Goal: Task Accomplishment & Management: Use online tool/utility

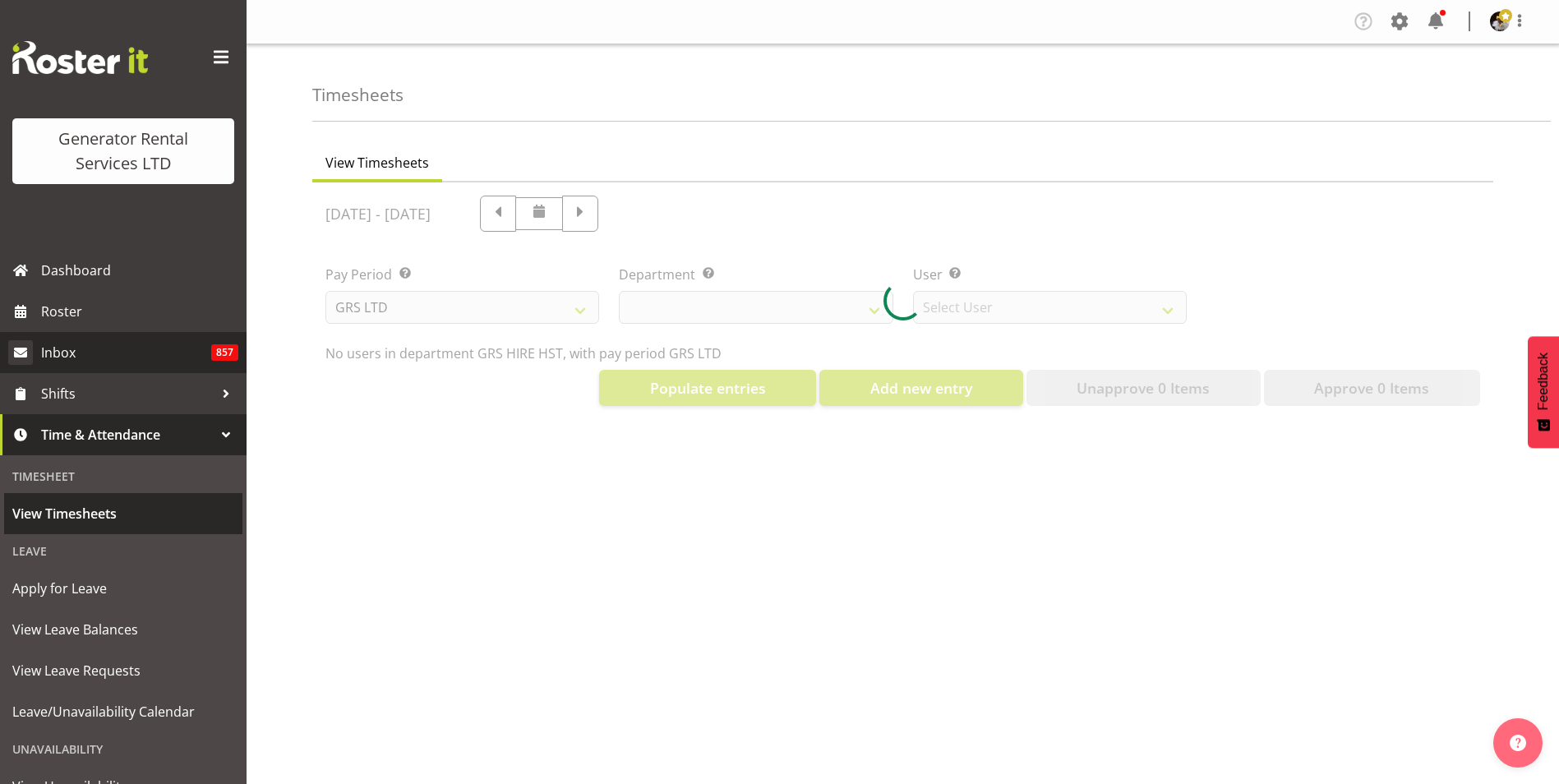
select select "149"
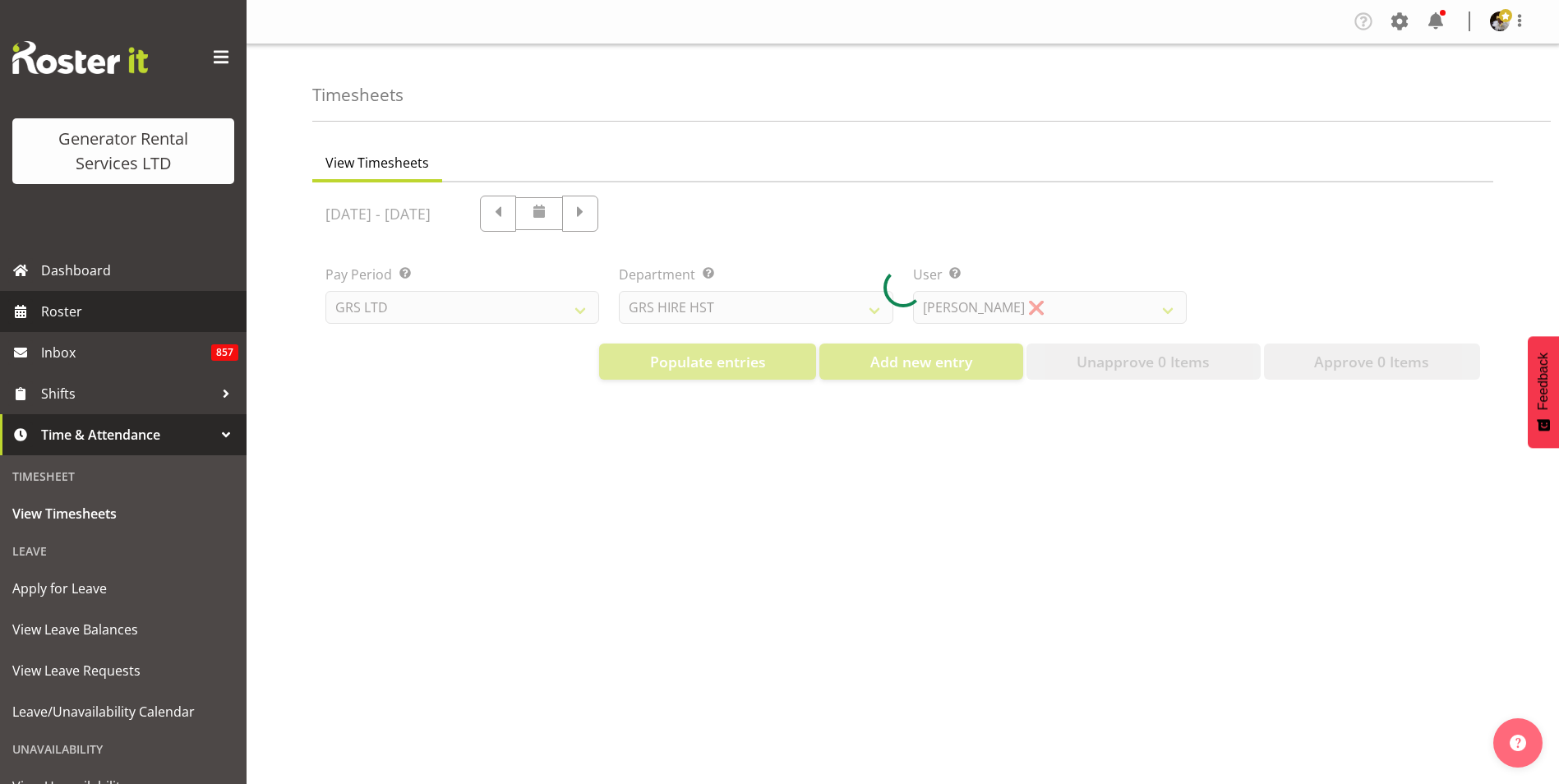
click at [75, 308] on span "Roster" at bounding box center [139, 310] width 197 height 25
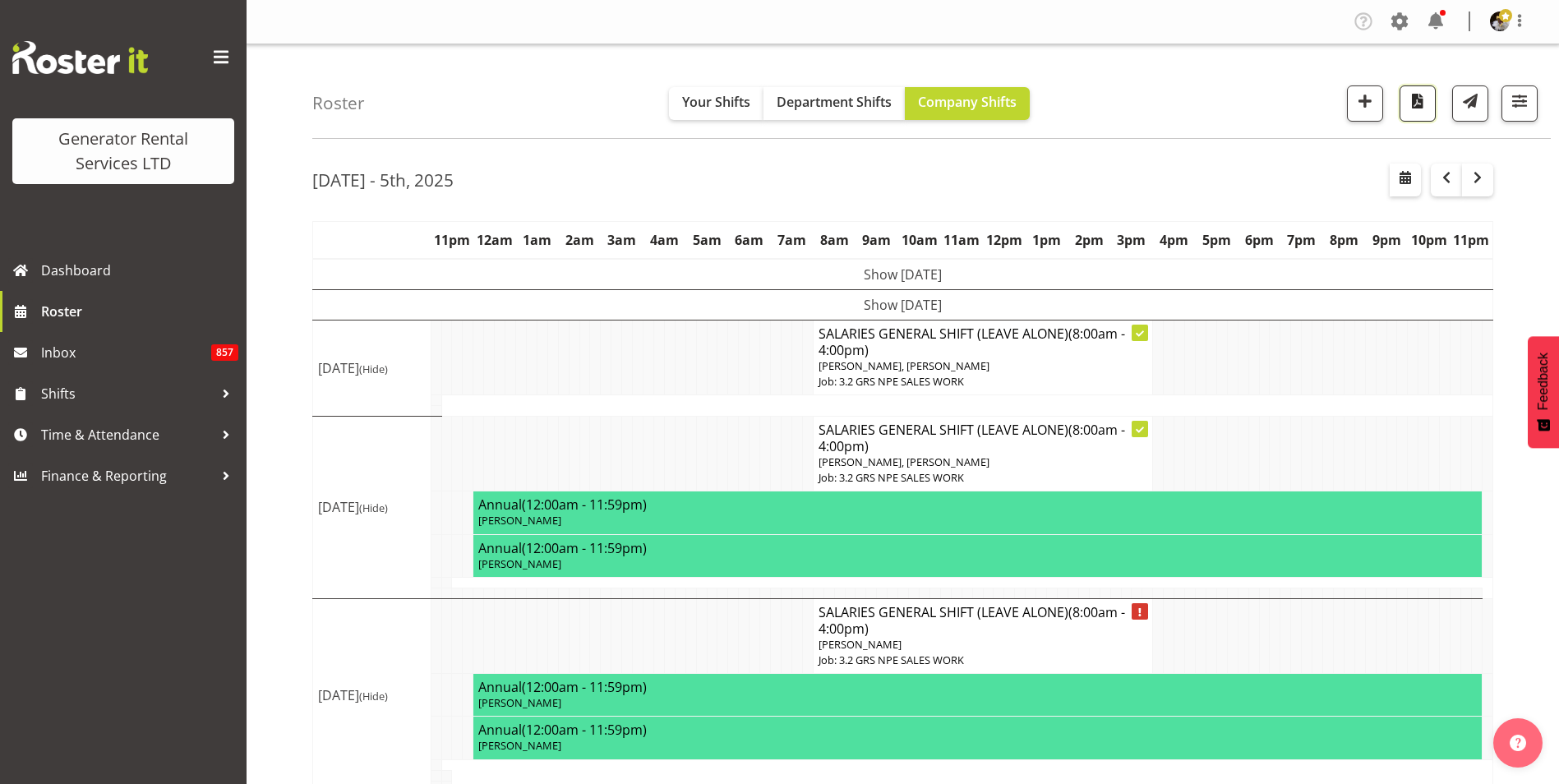
click at [1411, 100] on span "button" at bounding box center [1417, 100] width 21 height 21
click at [1524, 110] on span "button" at bounding box center [1519, 100] width 21 height 21
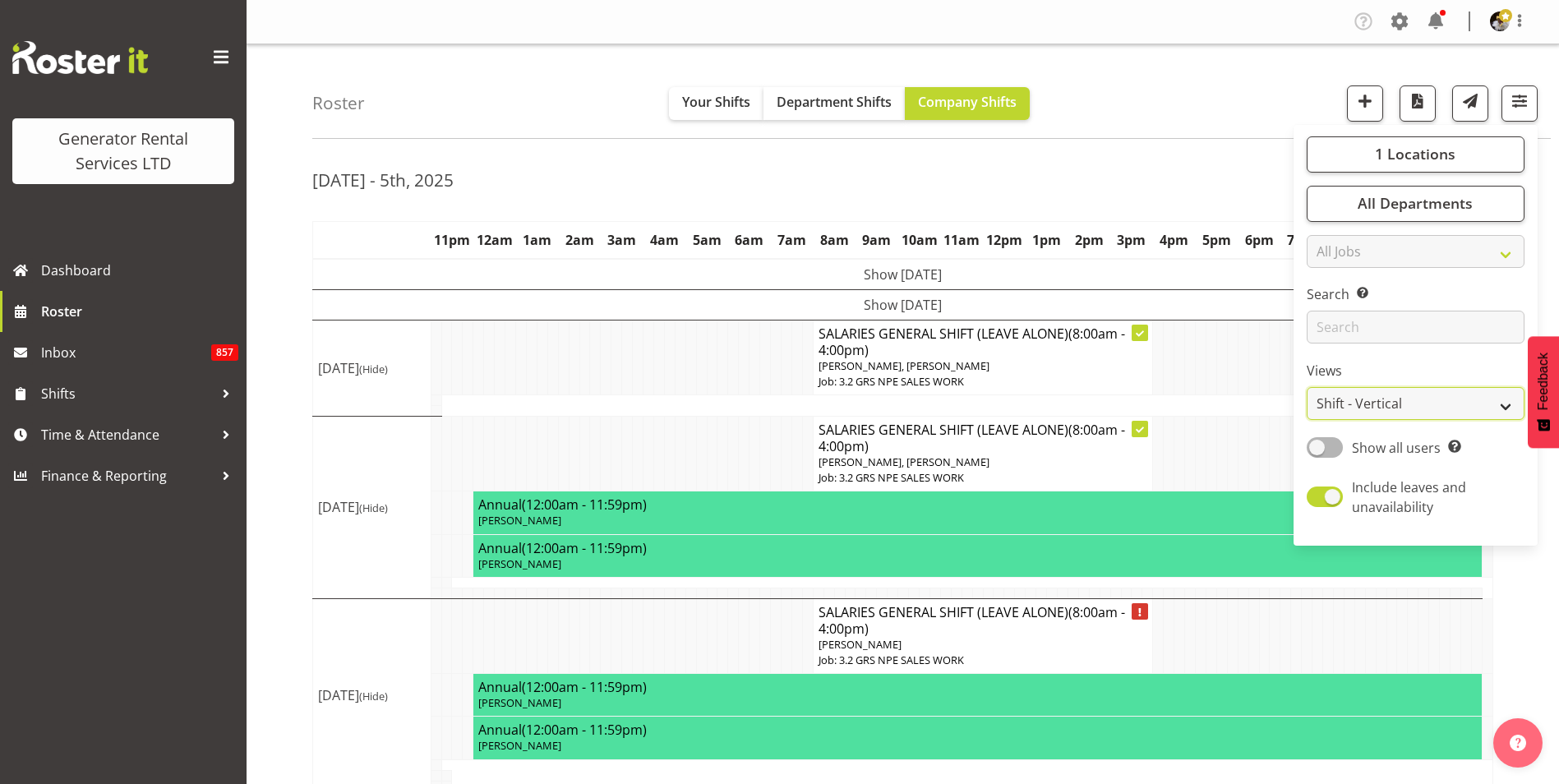
click at [1406, 398] on select "Staff Role Shift - Horizontal Shift - Vertical Staff - Location" at bounding box center [1416, 403] width 218 height 33
select select "role"
click at [1307, 387] on select "Staff Role Shift - Horizontal Shift - Vertical Staff - Location" at bounding box center [1416, 403] width 218 height 33
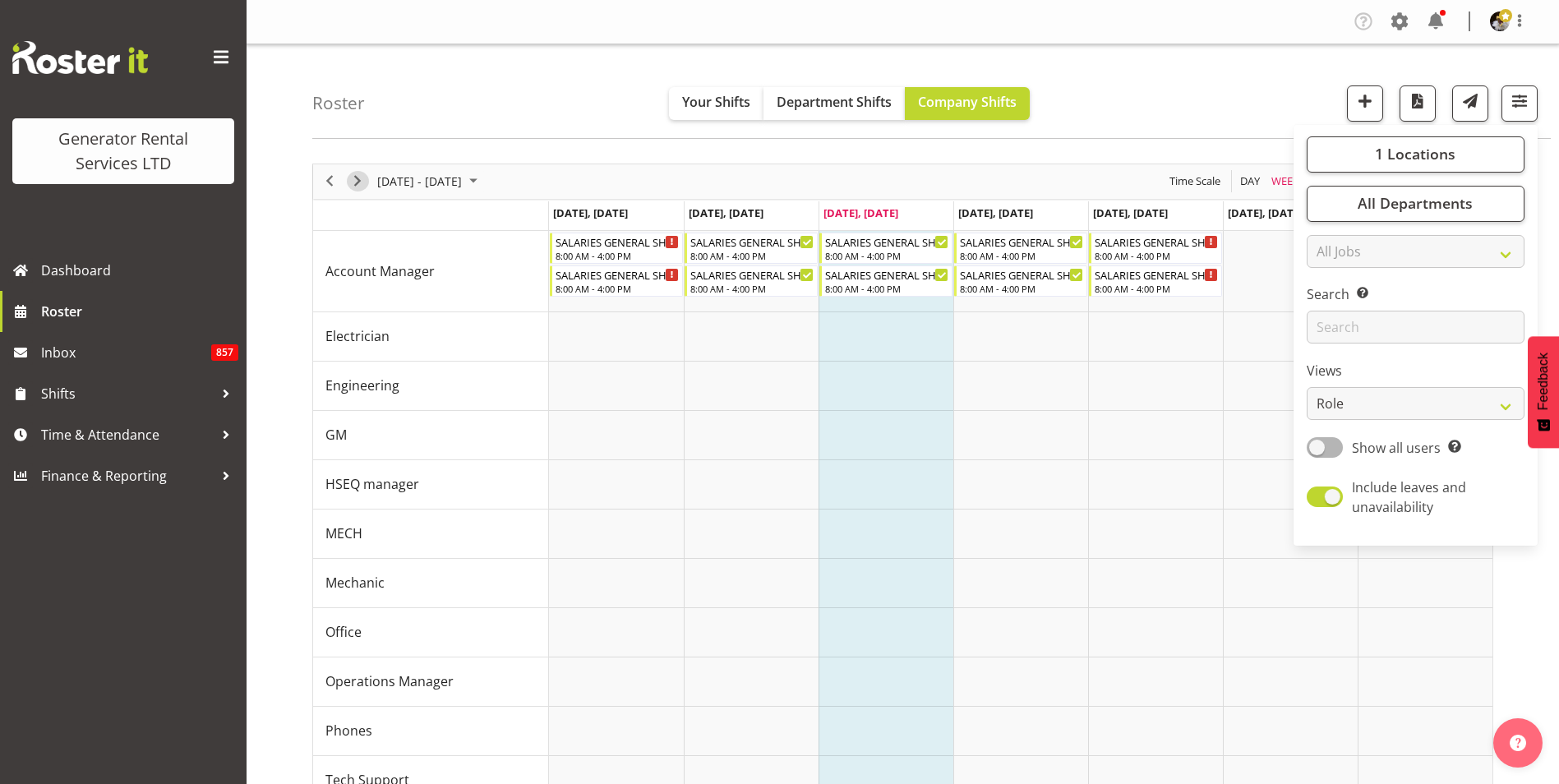
click at [357, 176] on span "Next" at bounding box center [357, 181] width 20 height 21
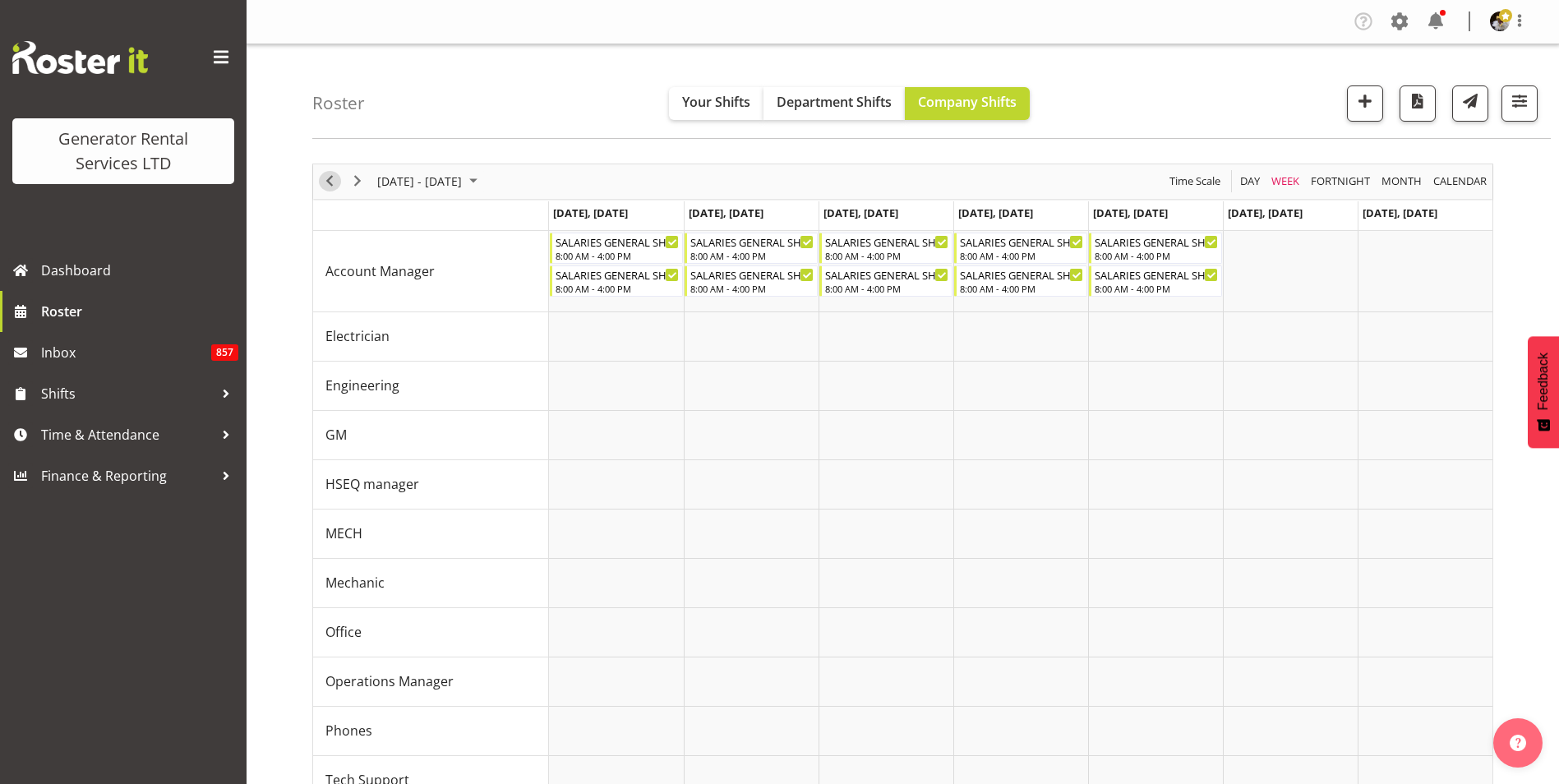
click at [327, 176] on span "Previous" at bounding box center [330, 181] width 20 height 21
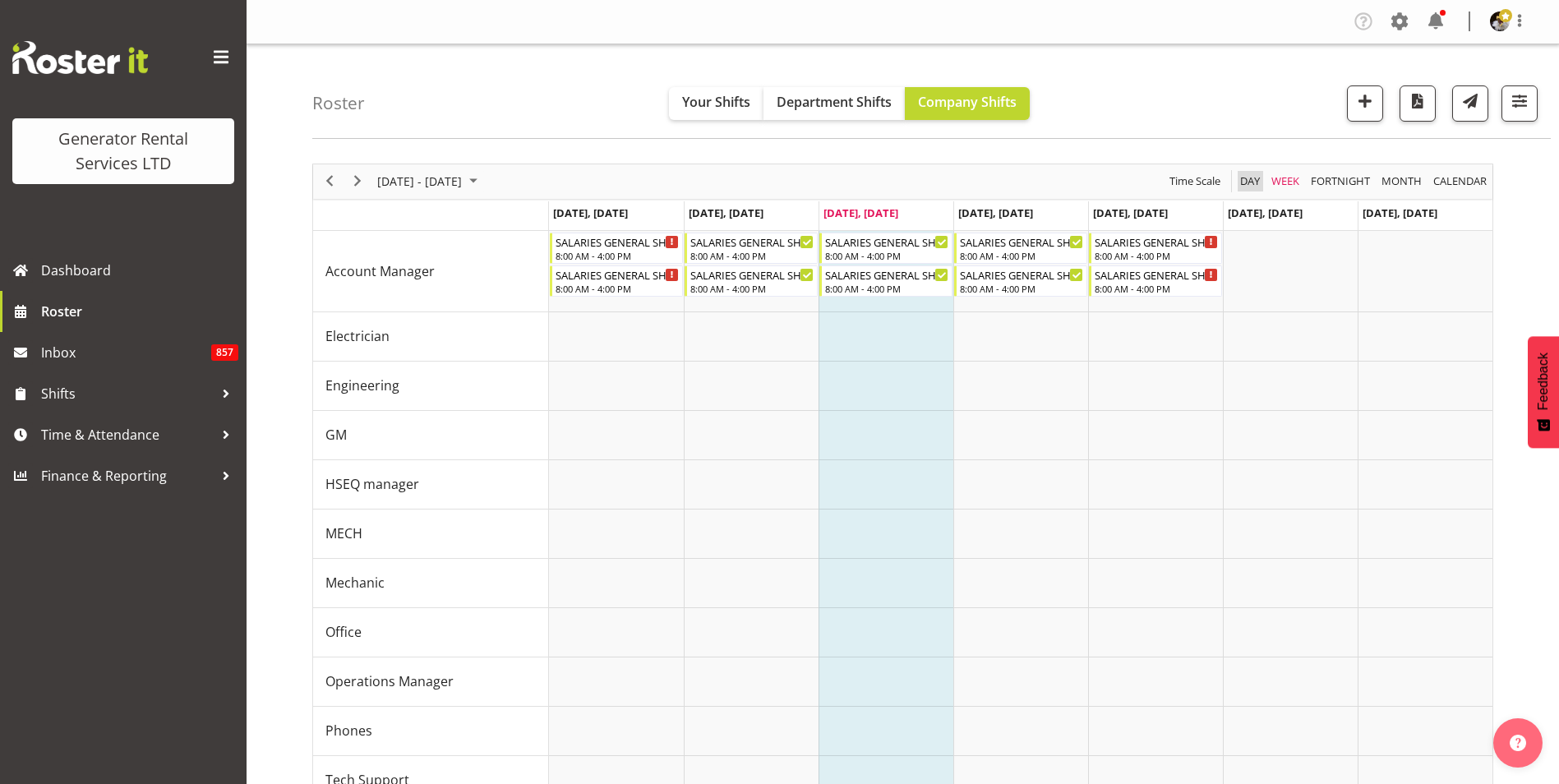
click at [1245, 180] on span "Day" at bounding box center [1249, 181] width 23 height 21
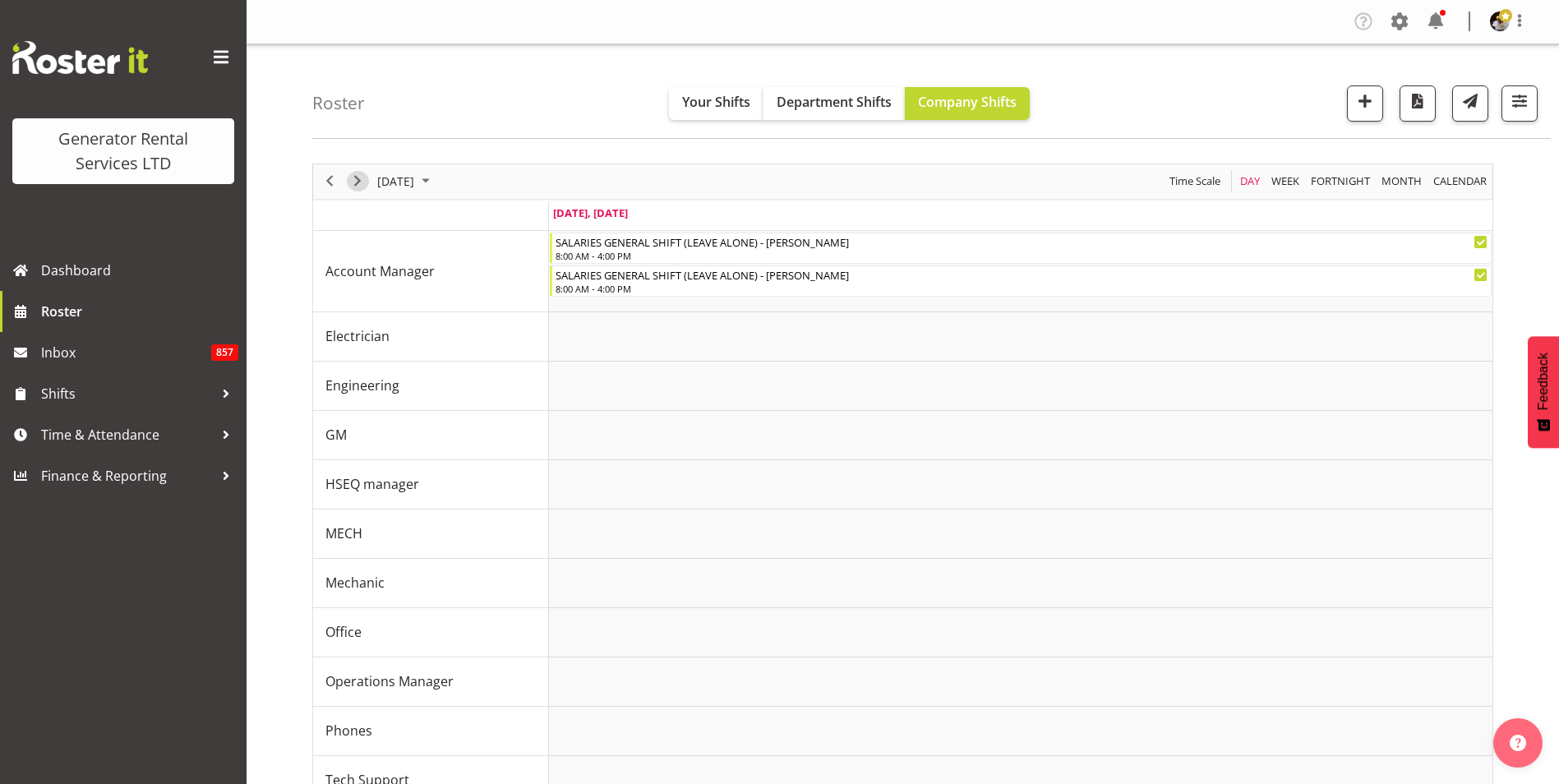
click at [351, 174] on span "Next" at bounding box center [357, 181] width 20 height 21
click at [62, 313] on span "Roster" at bounding box center [139, 310] width 197 height 25
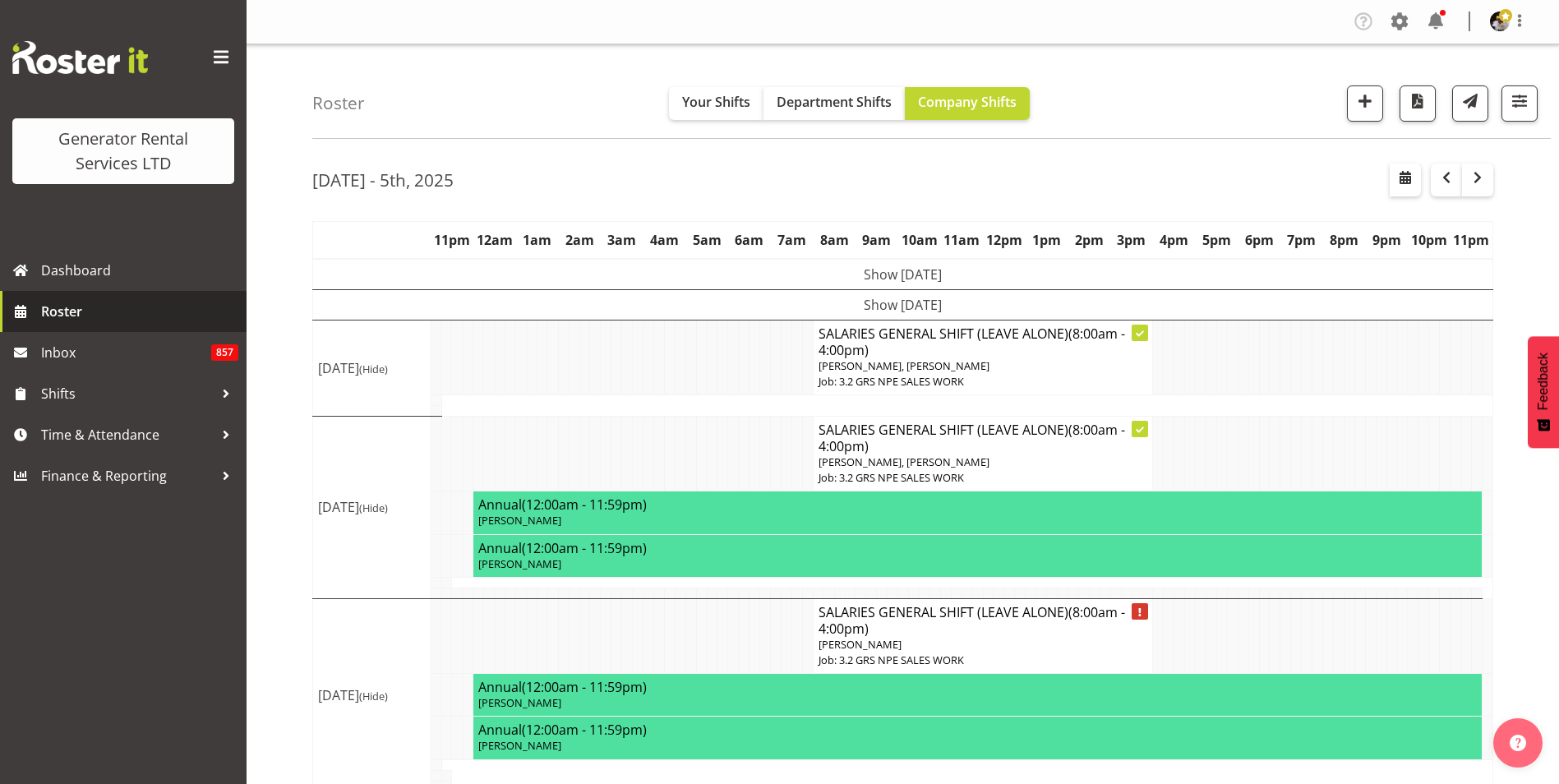
click at [50, 313] on span "Roster" at bounding box center [139, 310] width 197 height 25
